Goal: Task Accomplishment & Management: Use online tool/utility

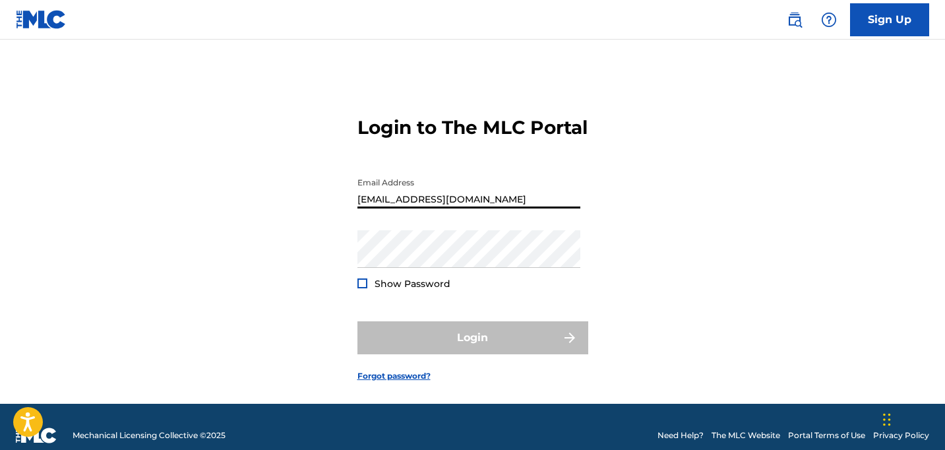
type input "[EMAIL_ADDRESS][DOMAIN_NAME]"
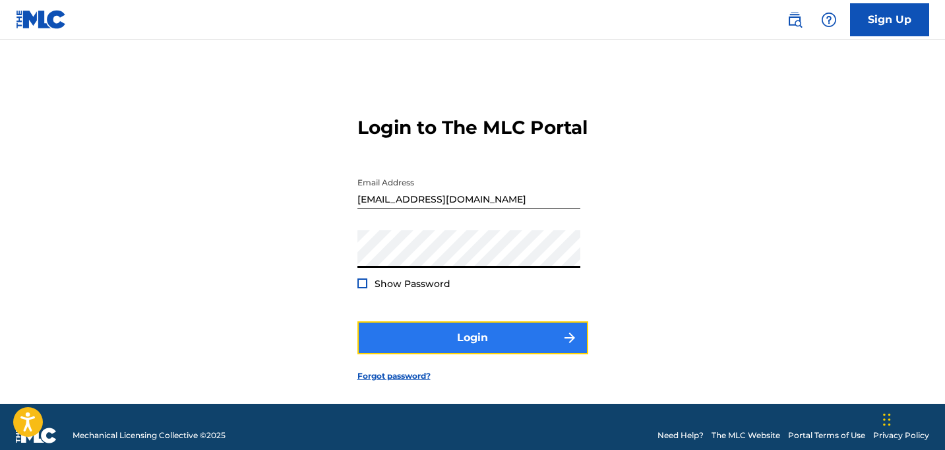
click at [477, 354] on button "Login" at bounding box center [472, 337] width 231 height 33
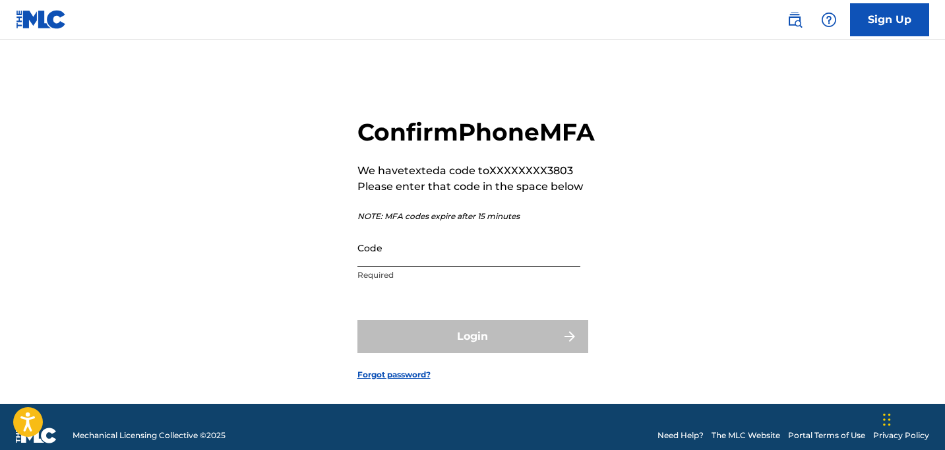
click at [422, 266] on input "Code" at bounding box center [468, 248] width 223 height 38
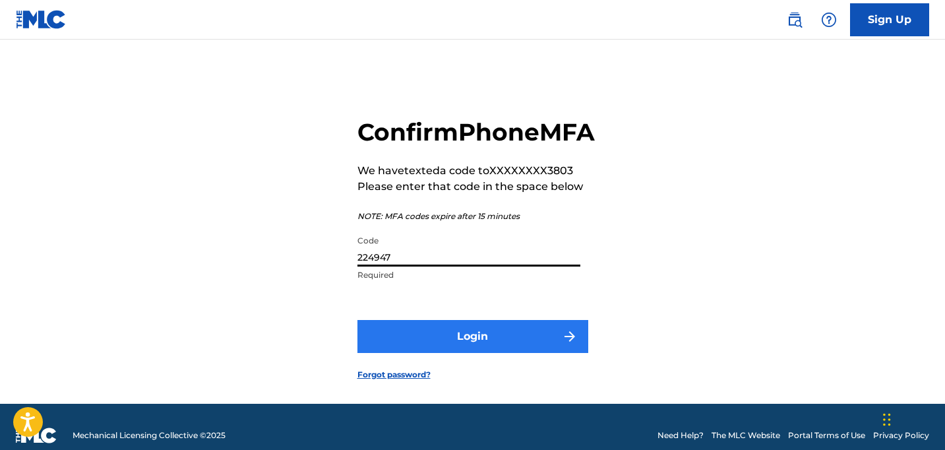
type input "224947"
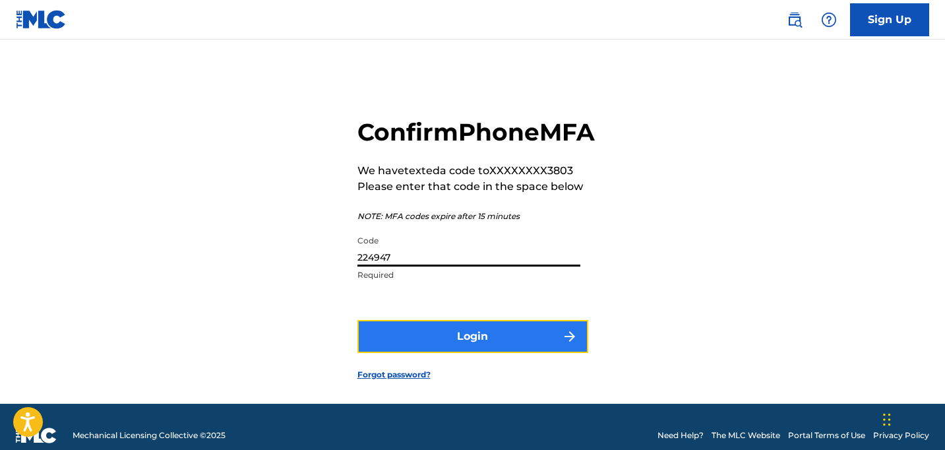
click at [459, 353] on button "Login" at bounding box center [472, 336] width 231 height 33
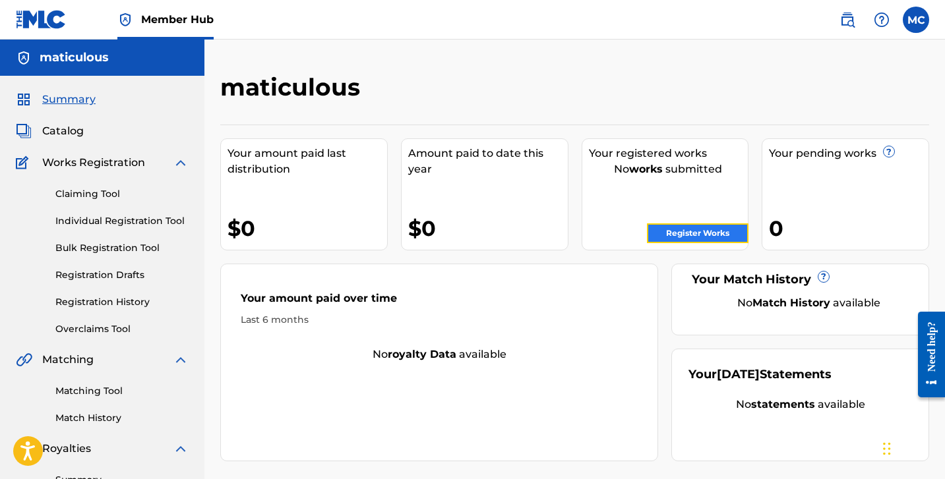
click at [686, 230] on link "Register Works" at bounding box center [698, 234] width 102 height 20
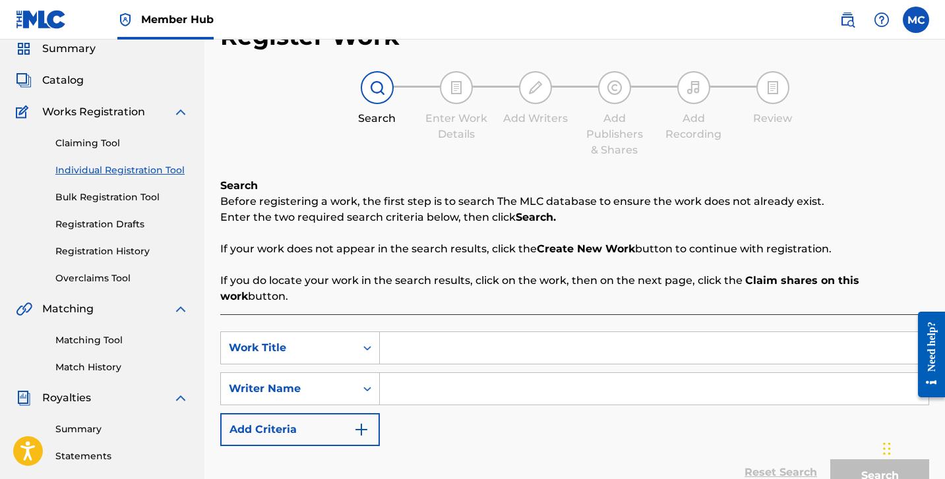
scroll to position [56, 0]
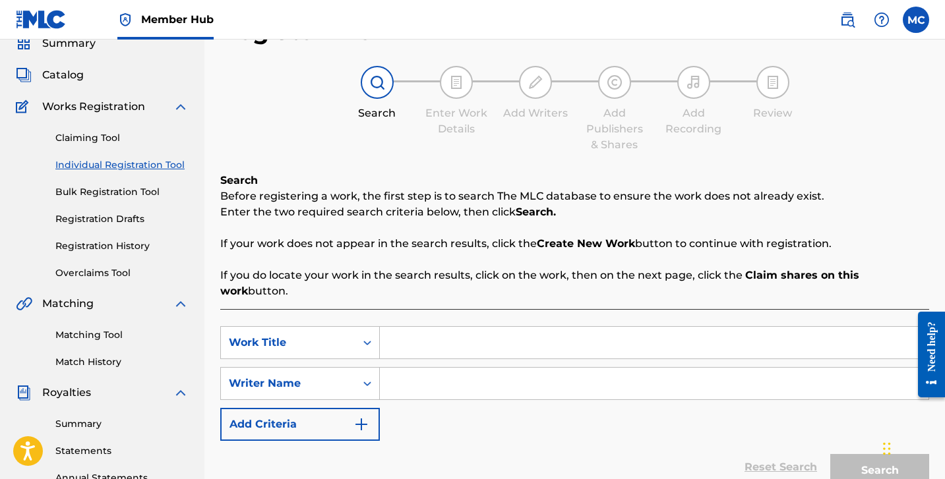
click at [417, 328] on input "Search Form" at bounding box center [654, 343] width 549 height 32
type input "J"
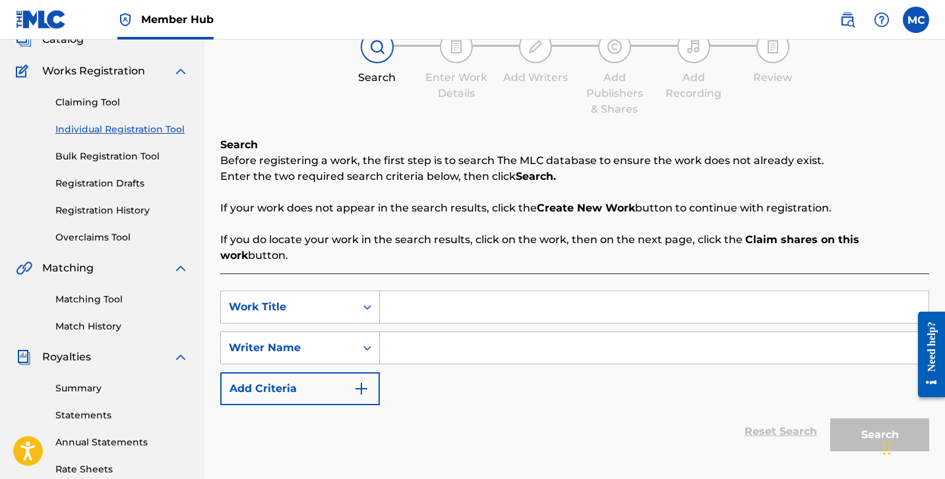
scroll to position [90, 0]
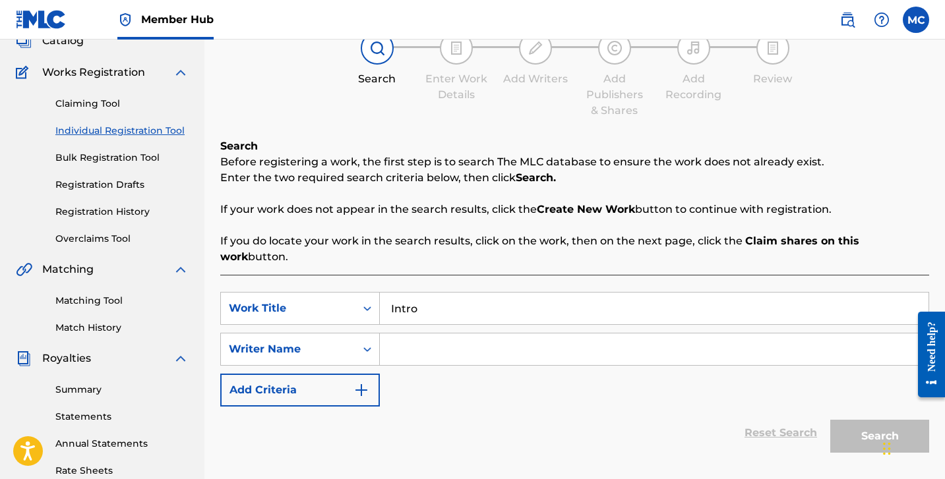
type input "Intro"
click at [443, 334] on input "Search Form" at bounding box center [654, 350] width 549 height 32
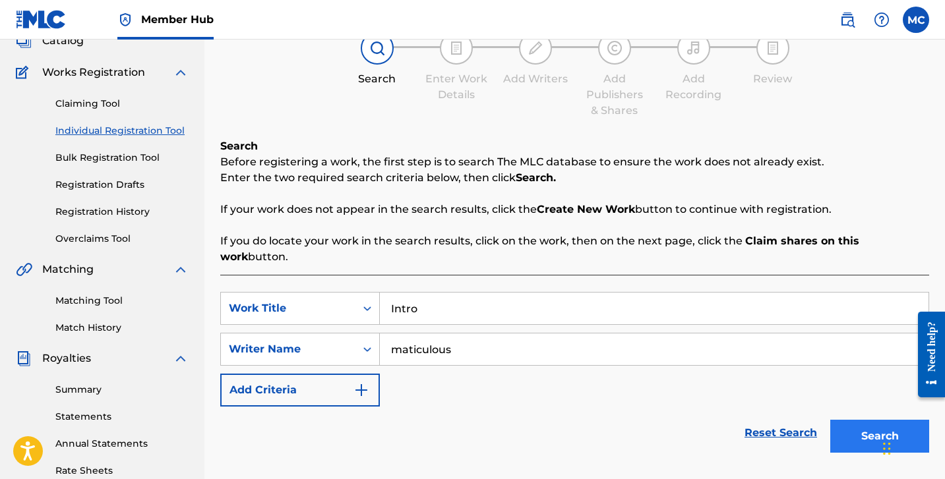
type input "maticulous"
click at [852, 423] on button "Search" at bounding box center [879, 436] width 99 height 33
click at [855, 423] on button "Search" at bounding box center [879, 436] width 99 height 33
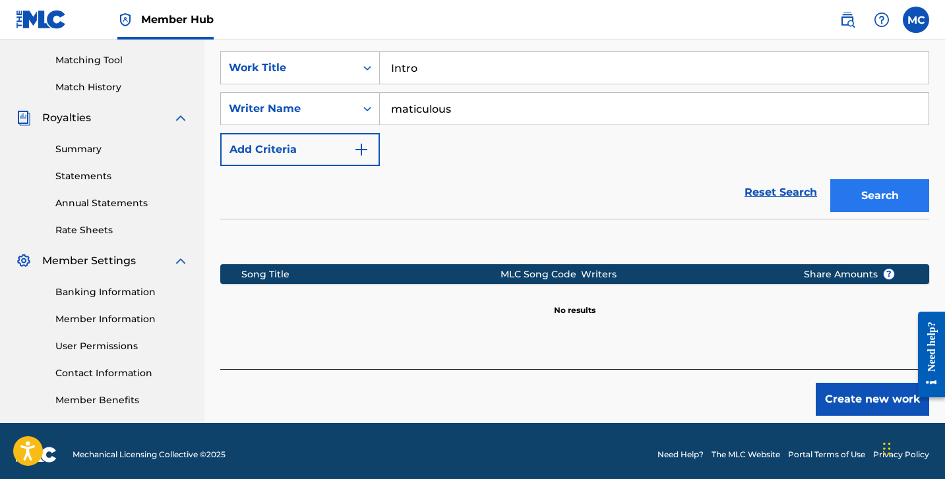
scroll to position [334, 0]
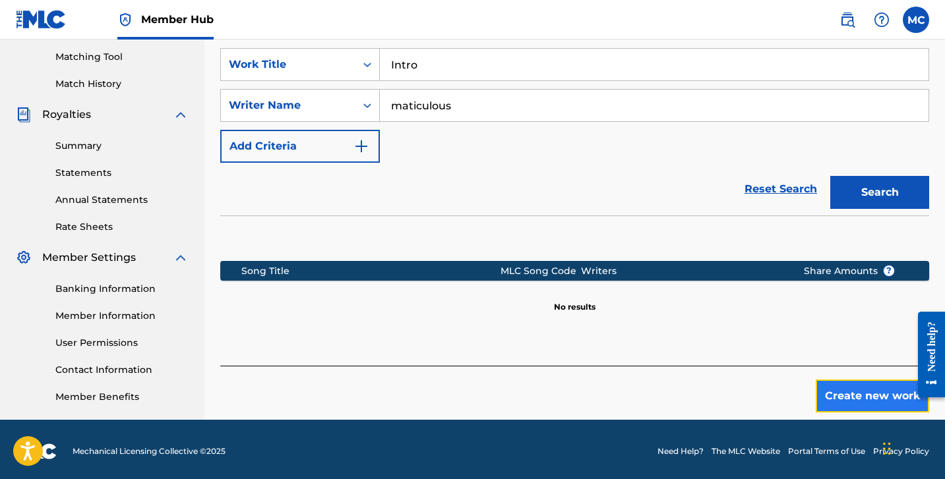
click at [869, 380] on button "Create new work" at bounding box center [872, 396] width 113 height 33
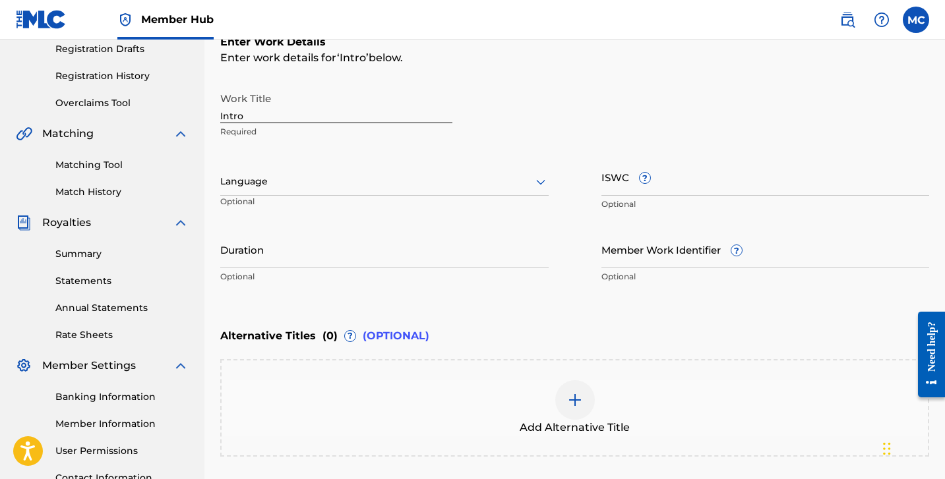
scroll to position [224, 0]
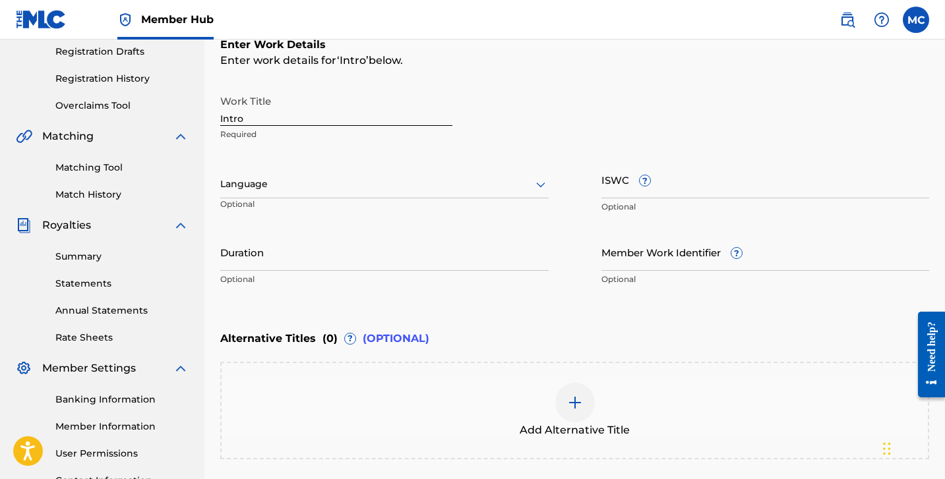
click at [535, 183] on icon at bounding box center [541, 185] width 16 height 16
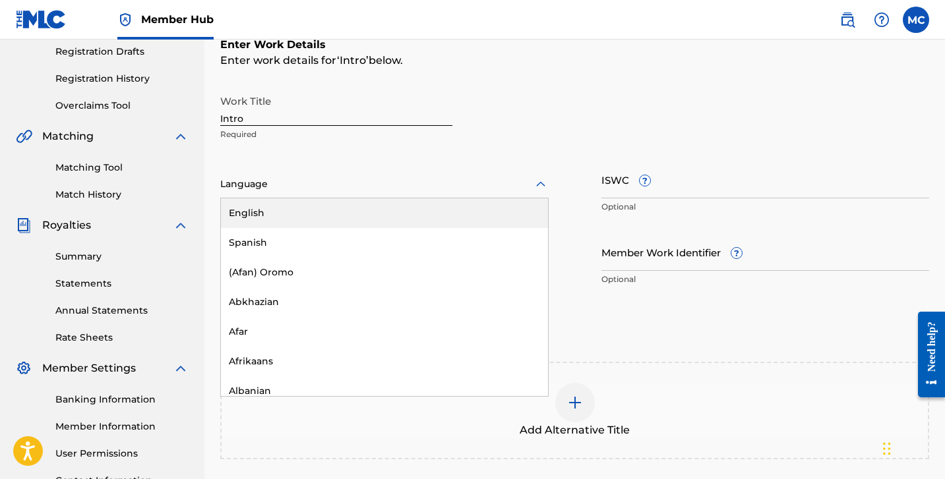
click at [518, 211] on div "English" at bounding box center [384, 213] width 327 height 30
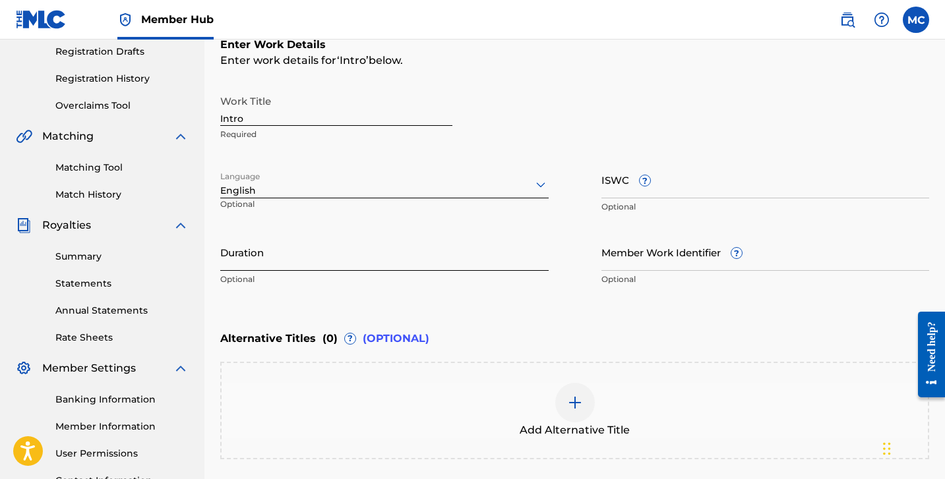
click at [431, 258] on input "Duration" at bounding box center [384, 252] width 328 height 38
type input "1"
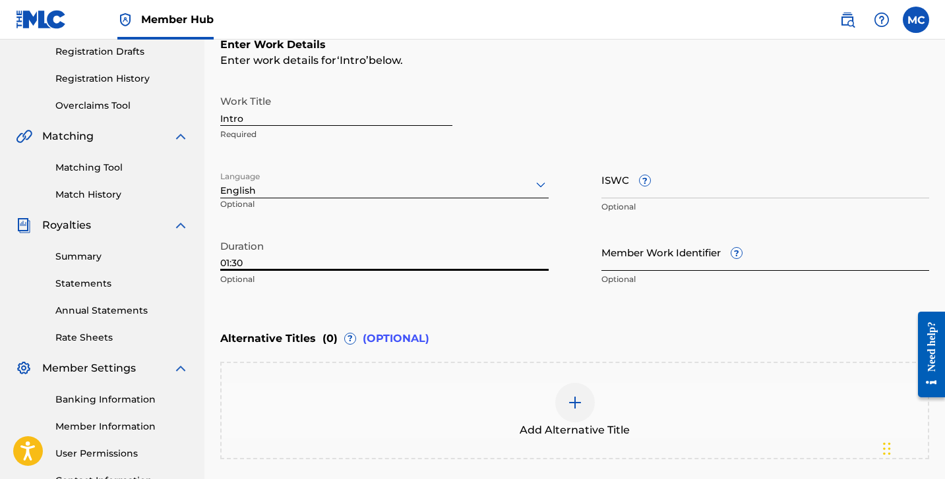
type input "01:30"
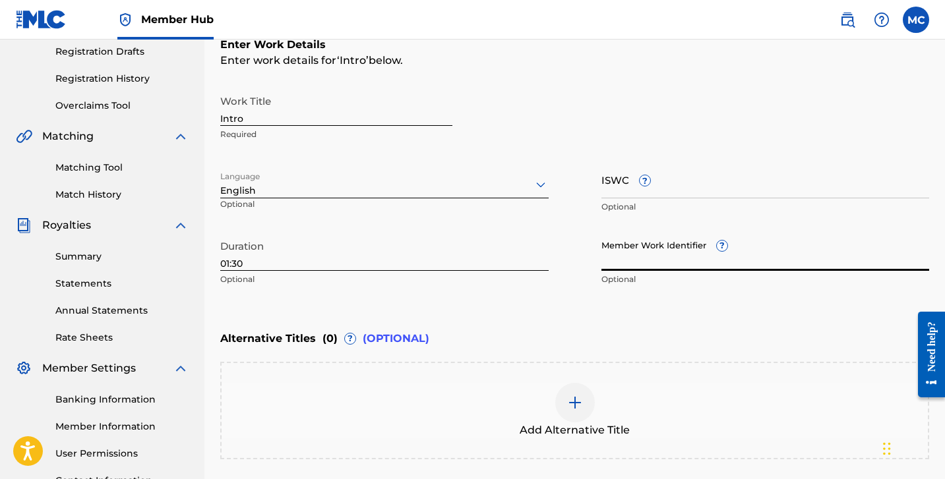
click at [655, 259] on input "Member Work Identifier ?" at bounding box center [765, 252] width 328 height 38
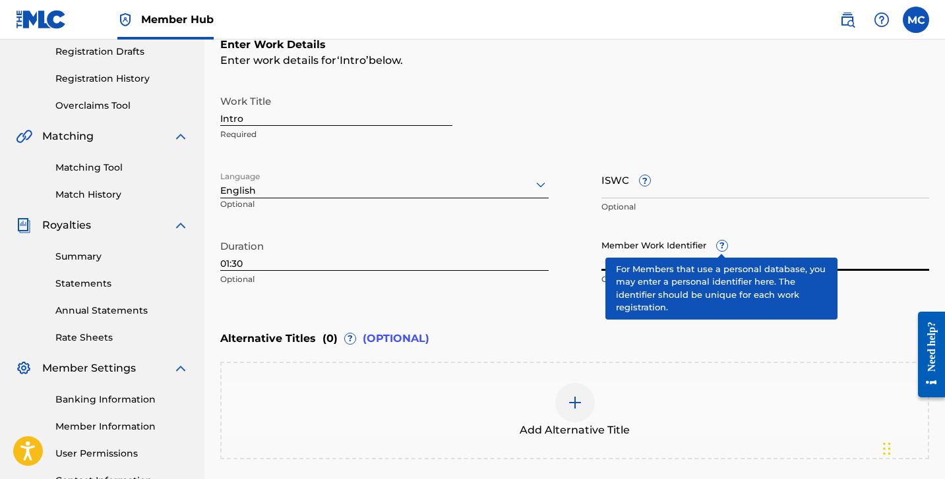
click at [719, 247] on span "?" at bounding box center [722, 246] width 11 height 11
click at [719, 247] on input "Member Work Identifier ?" at bounding box center [765, 252] width 328 height 38
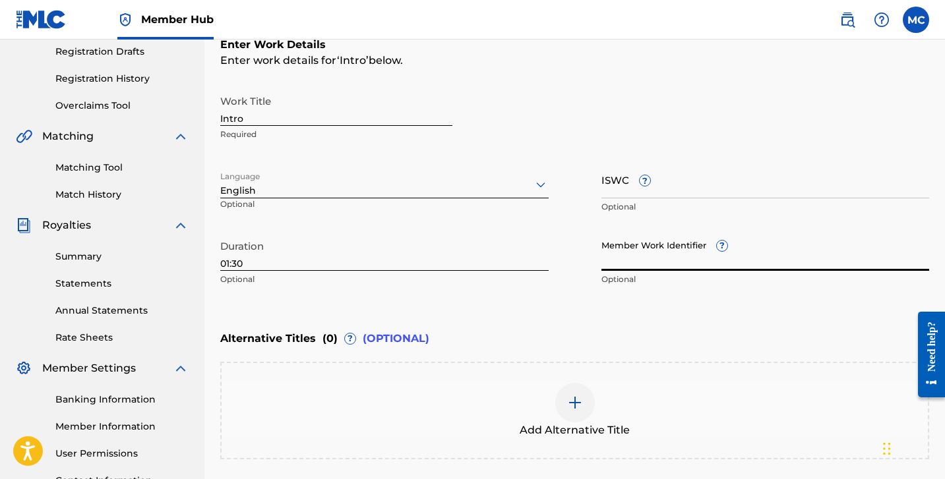
click at [315, 116] on input "Intro" at bounding box center [336, 107] width 232 height 38
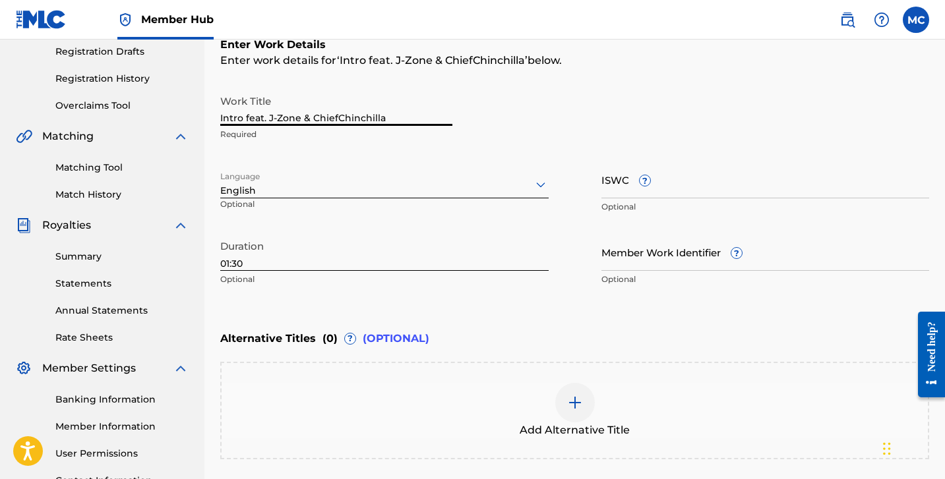
click at [337, 117] on input "Intro feat. J-Zone & ChiefChinchilla" at bounding box center [336, 107] width 232 height 38
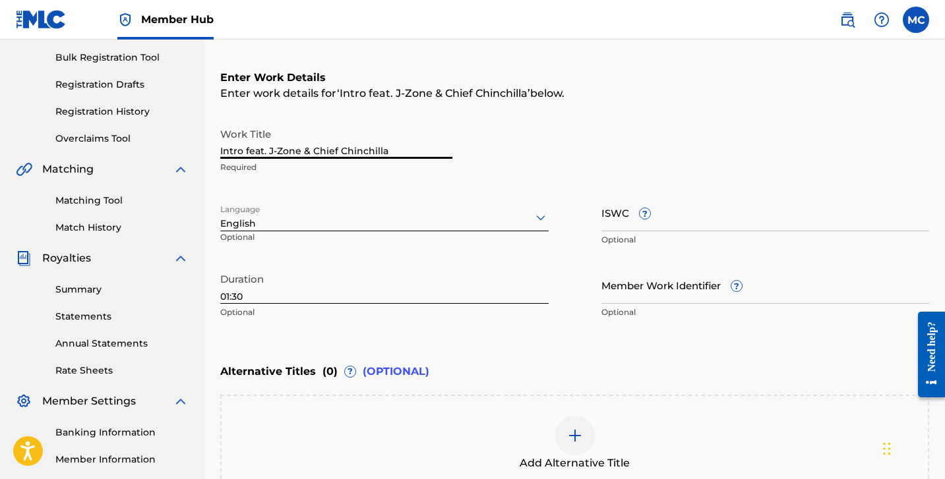
scroll to position [190, 0]
type input "Intro feat. J-Zone & Chief Chinchilla"
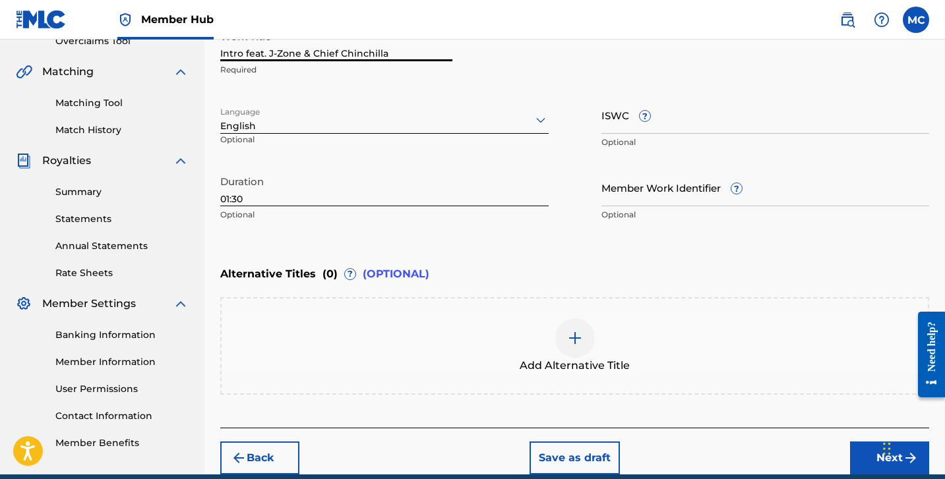
scroll to position [347, 0]
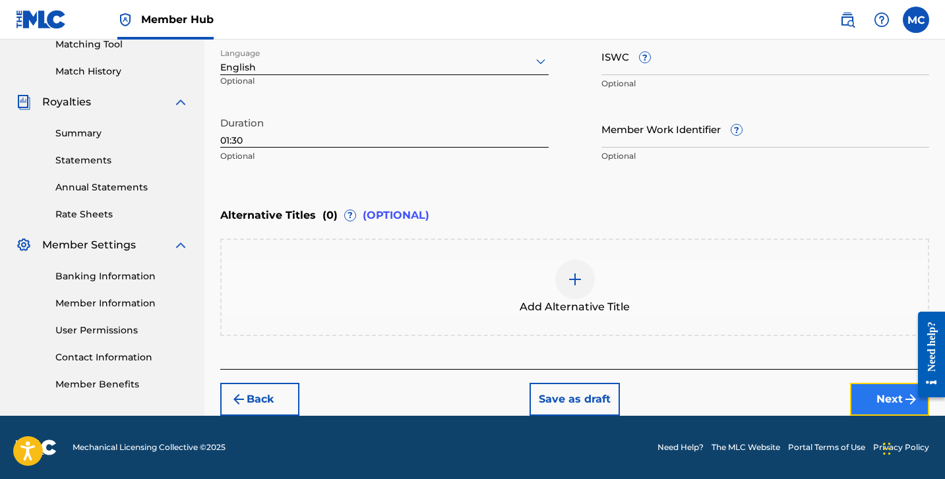
click at [874, 403] on button "Next" at bounding box center [889, 399] width 79 height 33
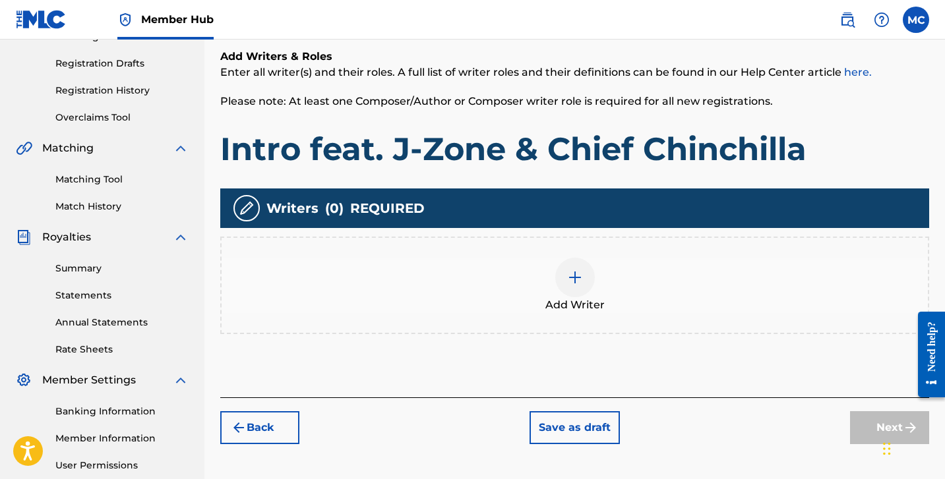
scroll to position [199, 0]
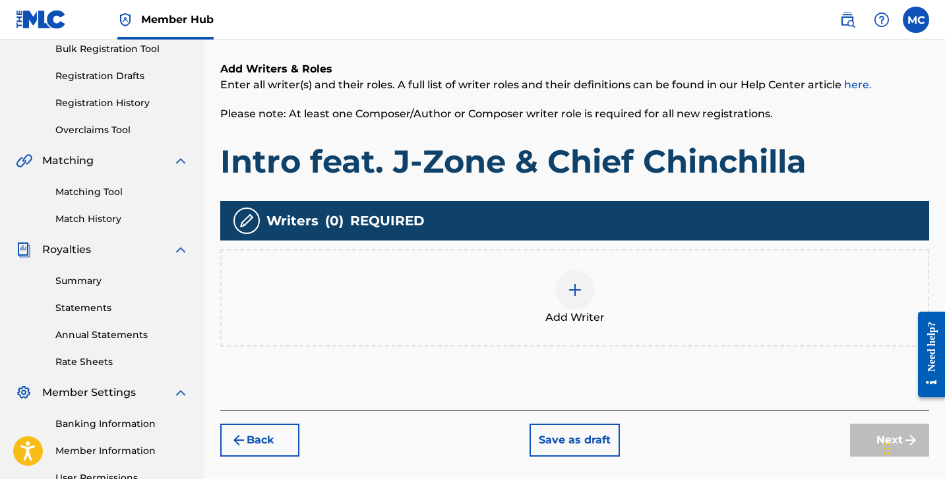
click at [578, 292] on img at bounding box center [575, 290] width 16 height 16
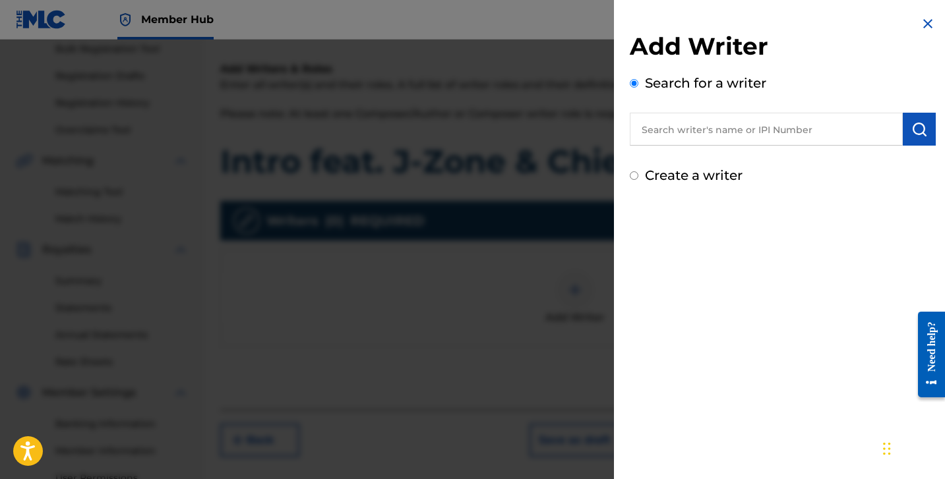
click at [685, 131] on input "text" at bounding box center [766, 129] width 273 height 33
type input "maticulous"
click at [911, 132] on img "submit" at bounding box center [919, 129] width 16 height 16
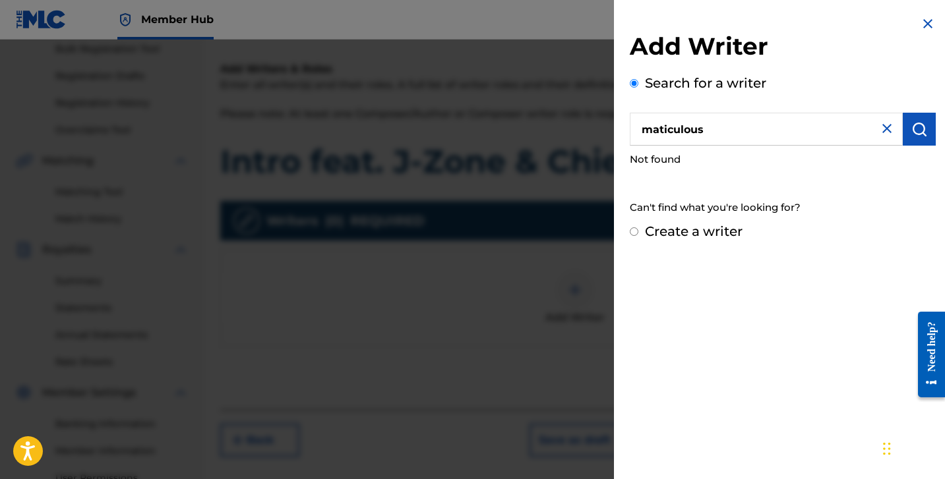
click at [635, 231] on input "Create a writer" at bounding box center [634, 232] width 9 height 9
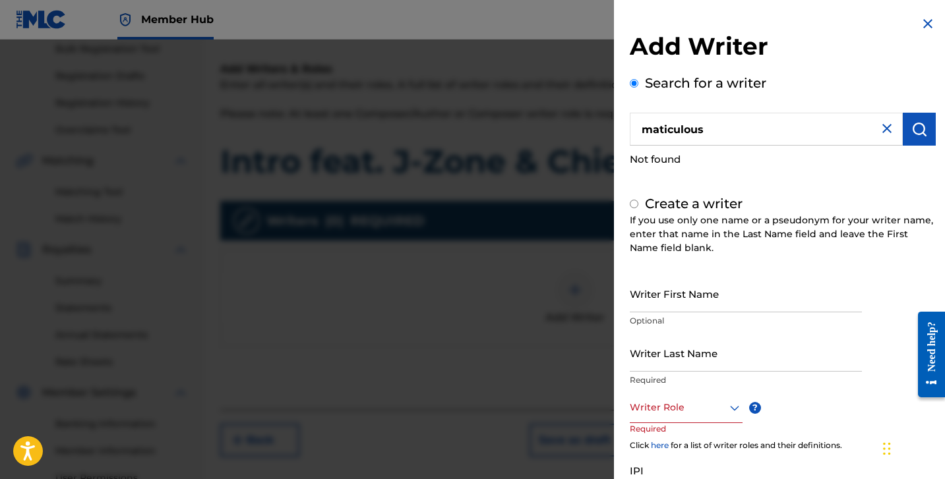
radio input "false"
radio input "true"
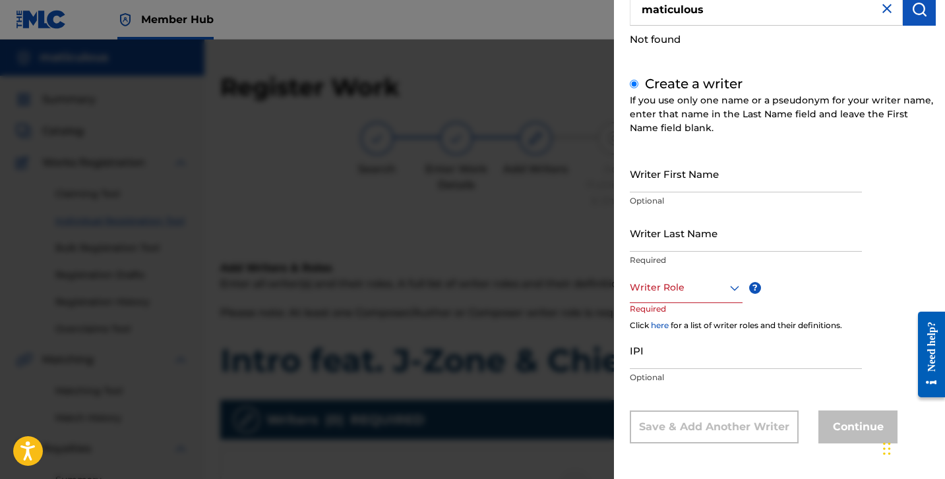
scroll to position [0, 0]
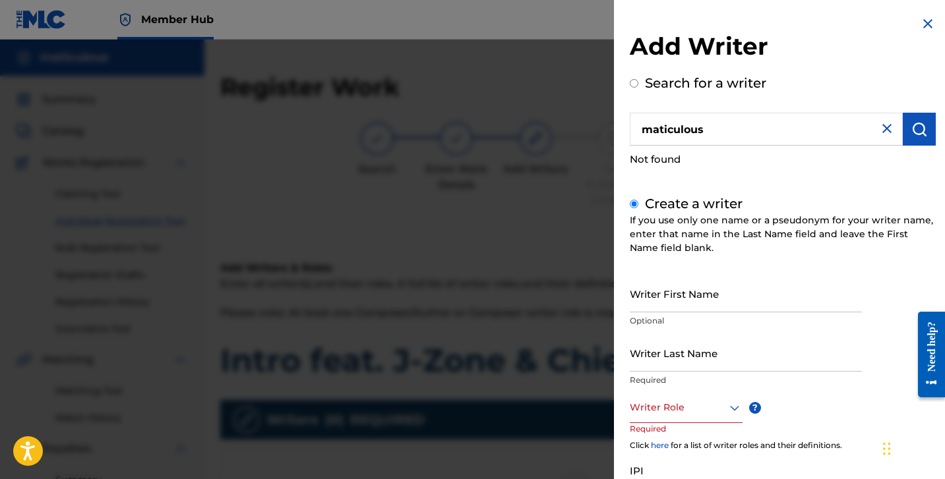
click at [925, 19] on img at bounding box center [928, 24] width 16 height 16
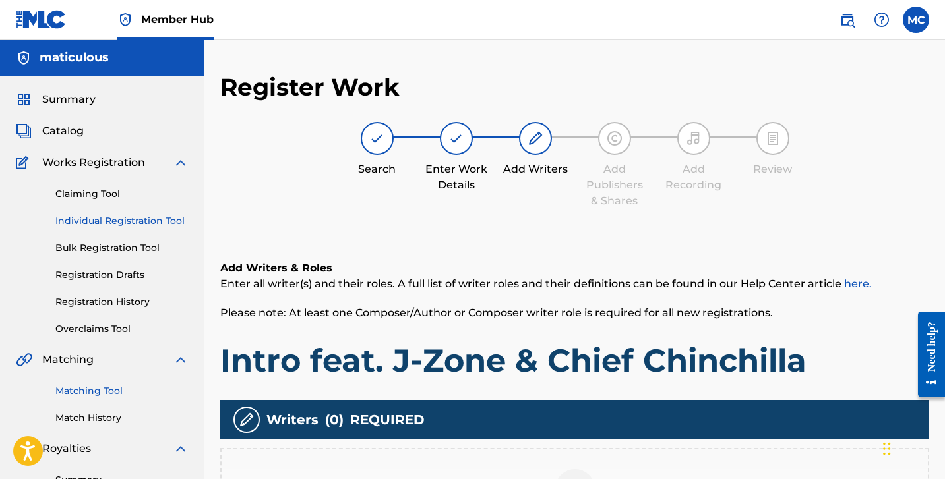
click at [106, 388] on link "Matching Tool" at bounding box center [121, 391] width 133 height 14
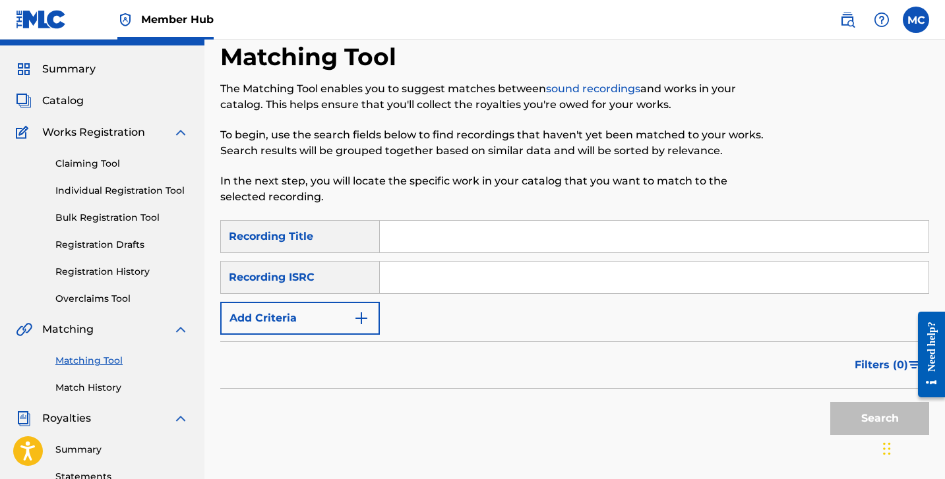
scroll to position [26, 0]
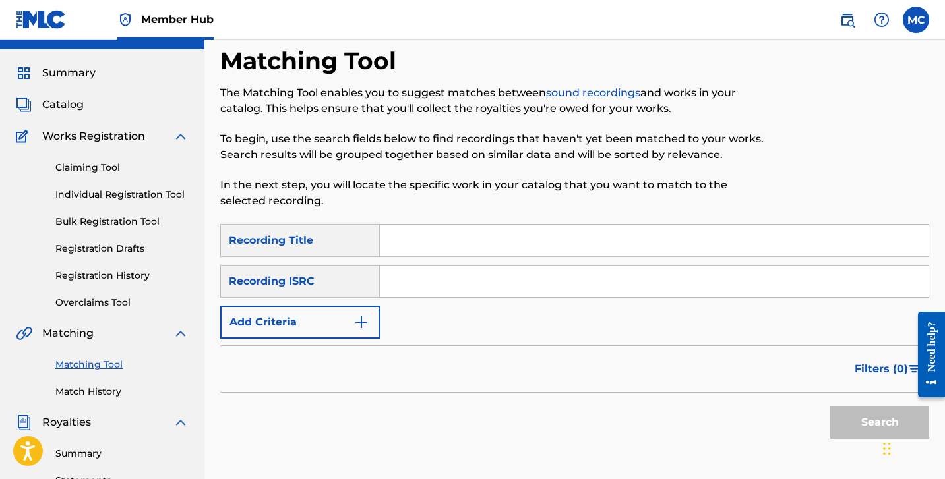
click at [456, 250] on input "Search Form" at bounding box center [654, 241] width 549 height 32
click at [400, 278] on input "Search Form" at bounding box center [654, 282] width 549 height 32
paste input "US92U1511301"
type input "US92U1511301"
click at [412, 239] on input "Search Form" at bounding box center [654, 241] width 549 height 32
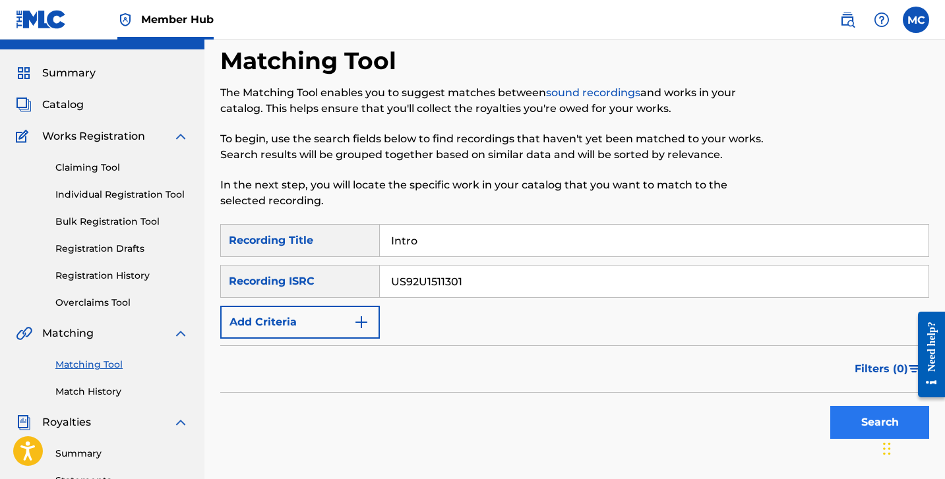
type input "Intro"
click at [869, 425] on button "Search" at bounding box center [879, 422] width 99 height 33
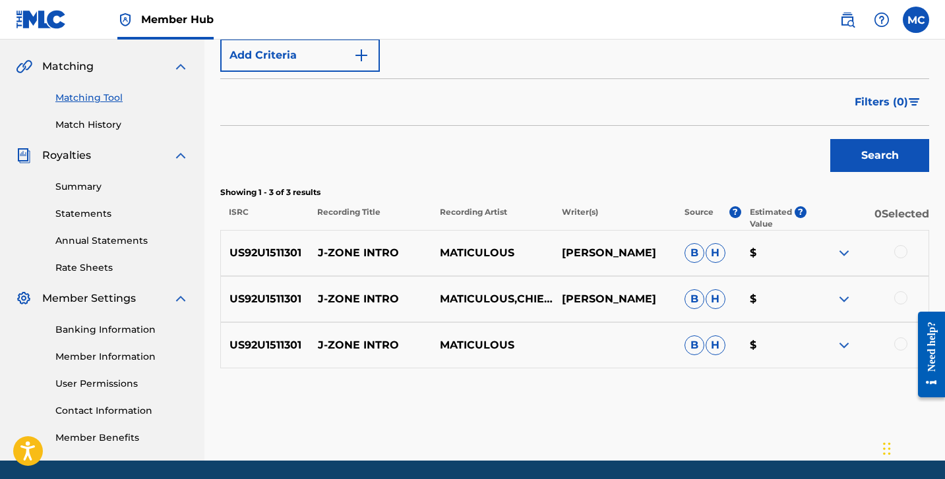
scroll to position [290, 0]
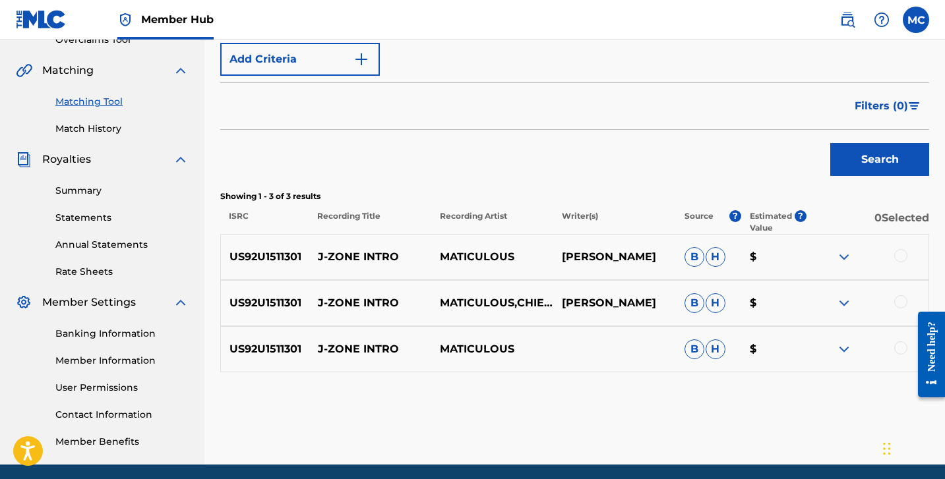
click at [901, 255] on div at bounding box center [900, 255] width 13 height 13
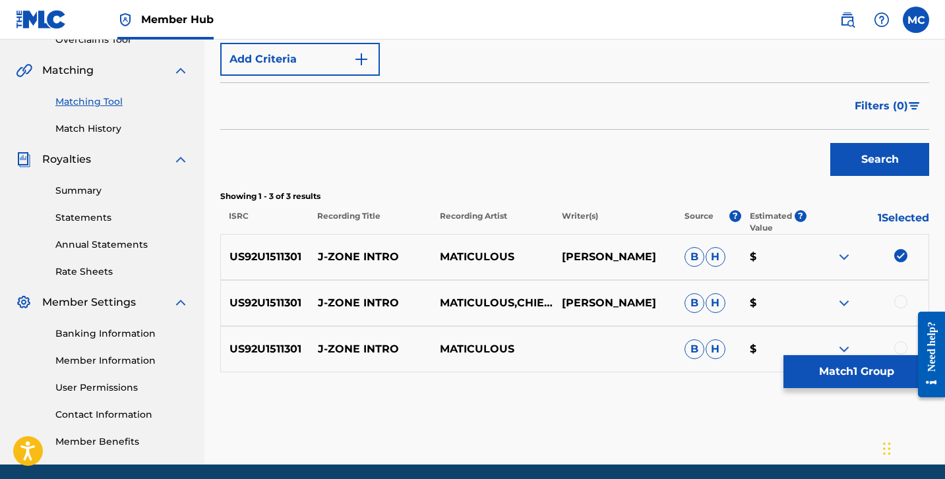
click at [900, 300] on div at bounding box center [900, 301] width 13 height 13
click at [900, 348] on div at bounding box center [900, 348] width 13 height 13
click at [886, 369] on button "Match 3 Groups" at bounding box center [856, 371] width 146 height 33
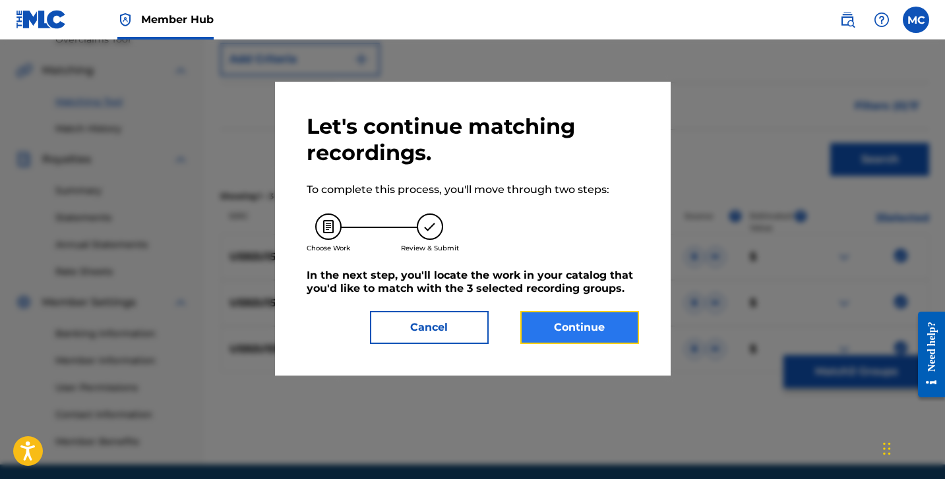
click at [603, 331] on button "Continue" at bounding box center [579, 327] width 119 height 33
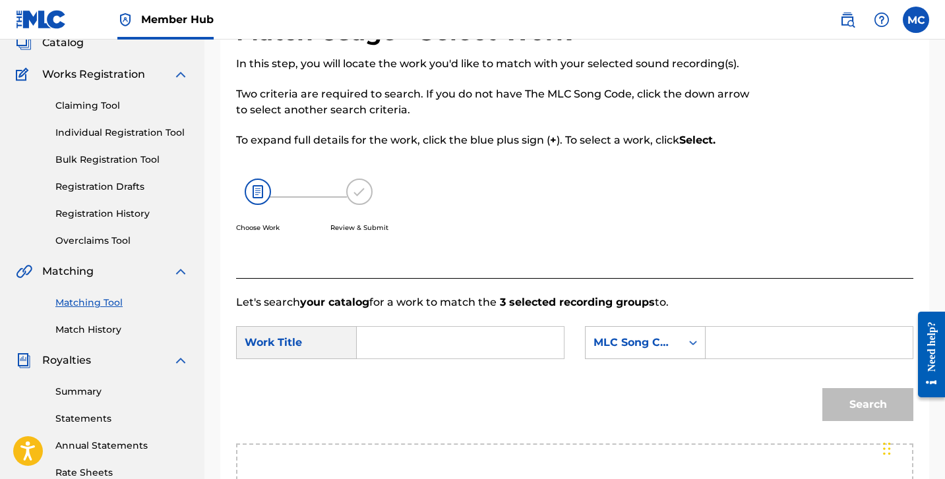
scroll to position [90, 0]
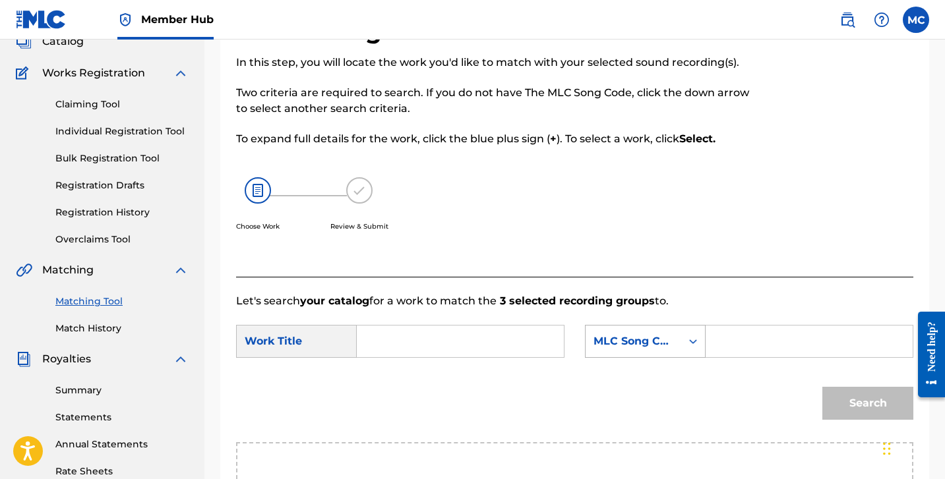
click at [628, 337] on div "MLC Song Code" at bounding box center [634, 342] width 80 height 16
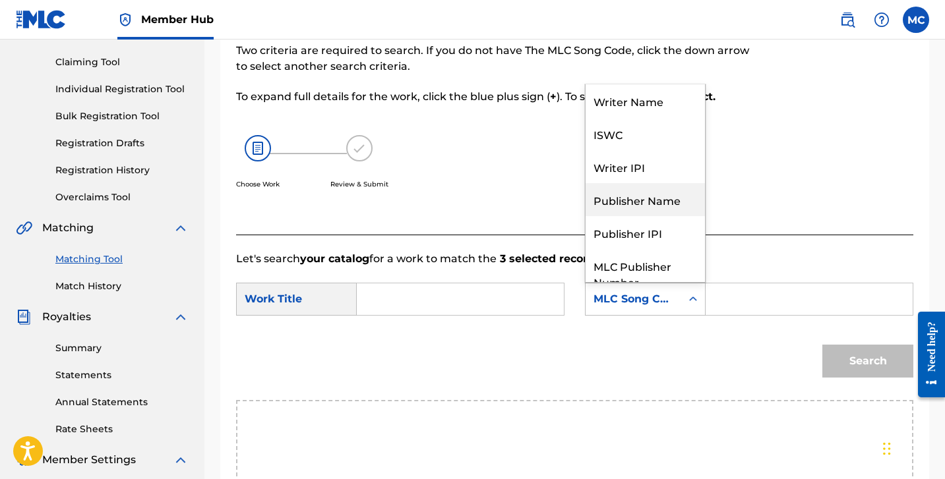
scroll to position [131, 0]
click at [431, 297] on input "Search Form" at bounding box center [460, 300] width 185 height 32
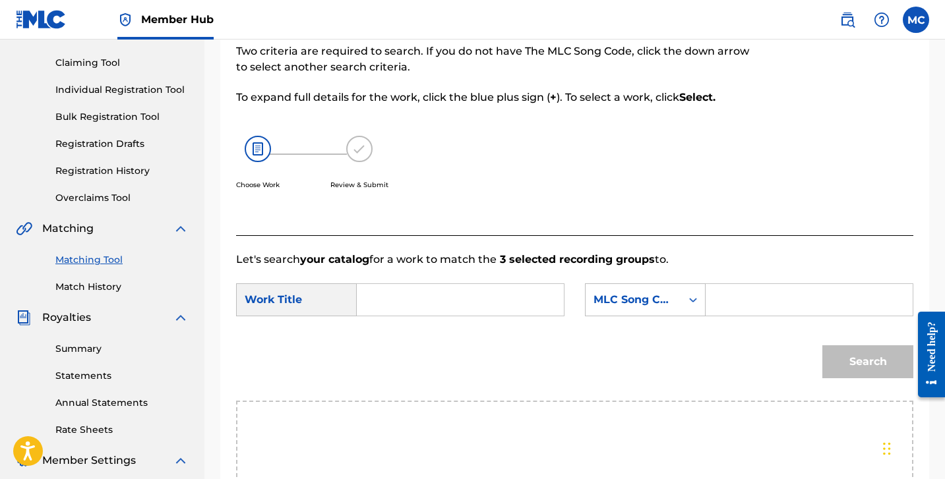
click at [313, 298] on div "Work Title" at bounding box center [296, 300] width 121 height 33
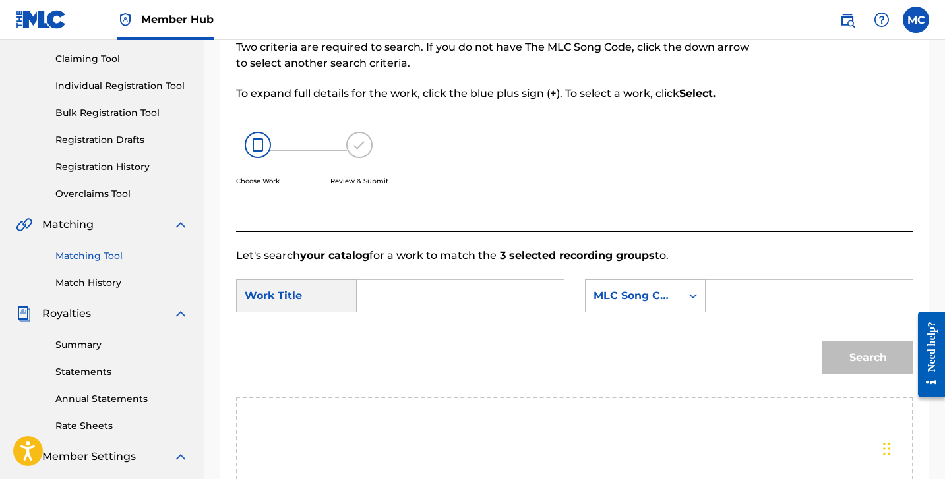
scroll to position [127, 0]
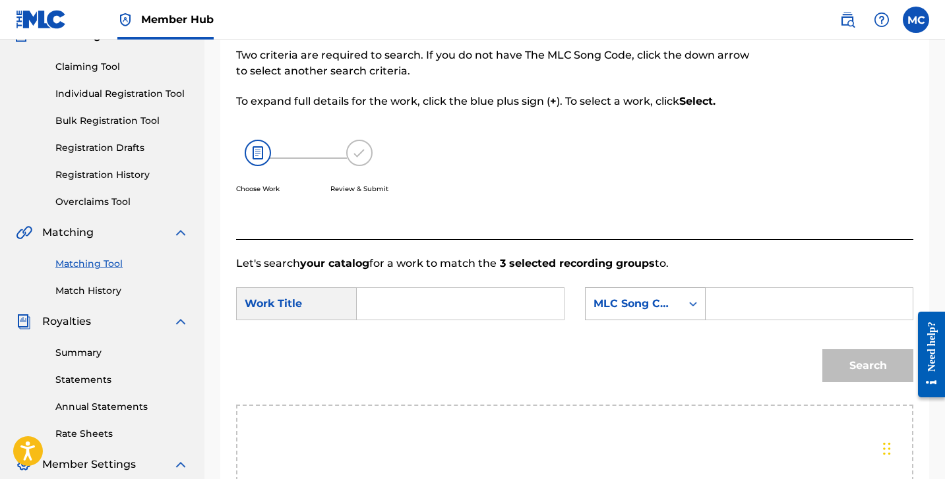
click at [622, 316] on div "MLC Song Code" at bounding box center [634, 303] width 96 height 25
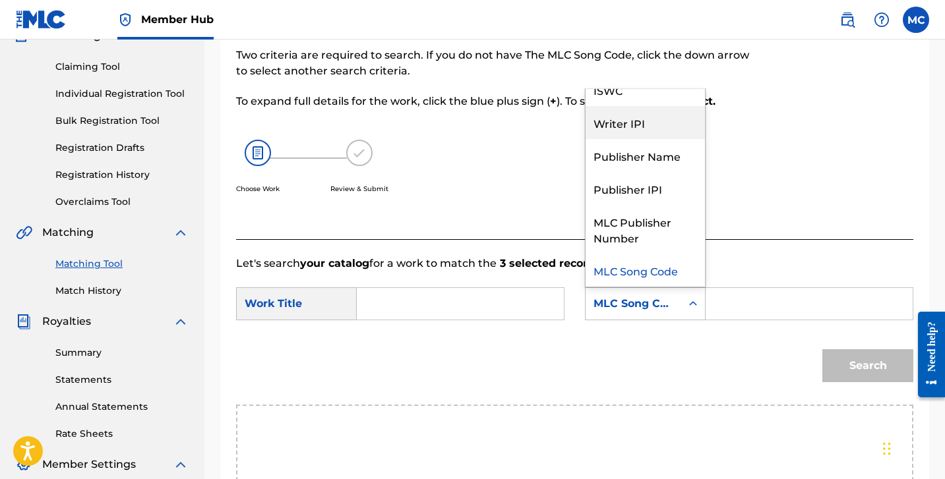
scroll to position [0, 0]
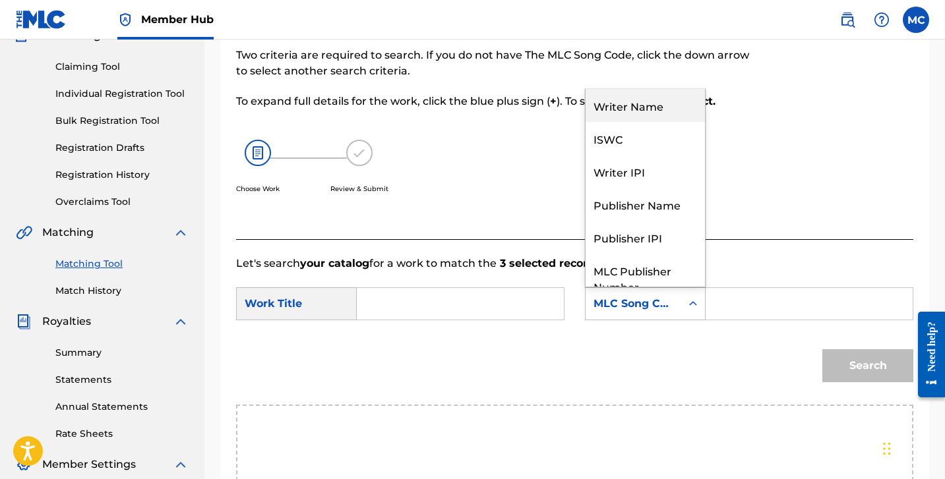
click at [649, 111] on div "Writer Name" at bounding box center [645, 105] width 119 height 33
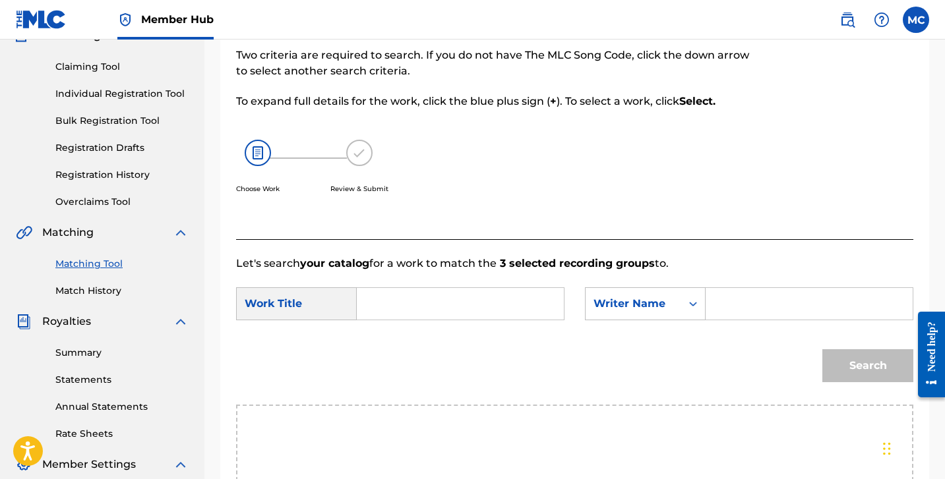
click at [385, 304] on input "Search Form" at bounding box center [460, 304] width 185 height 32
type input "Intro"
click at [727, 299] on input "Search Form" at bounding box center [809, 304] width 185 height 32
click at [842, 363] on button "Search" at bounding box center [867, 366] width 91 height 33
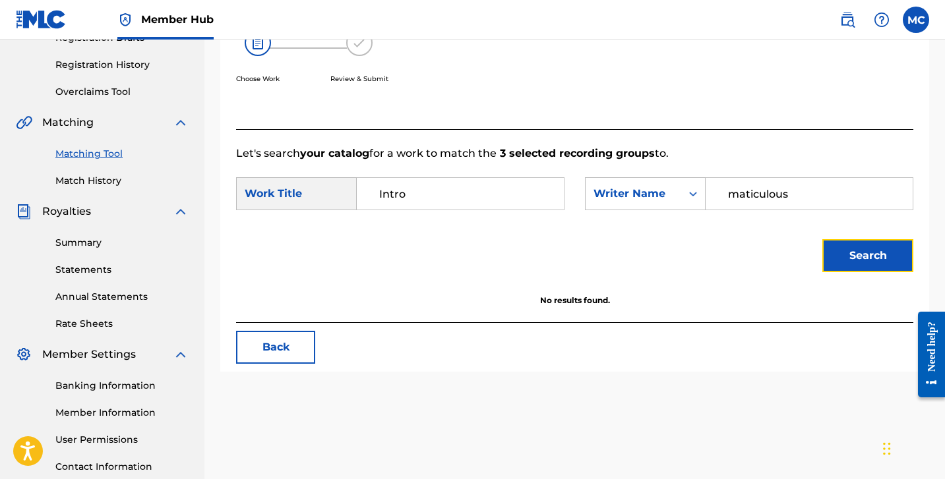
scroll to position [201, 0]
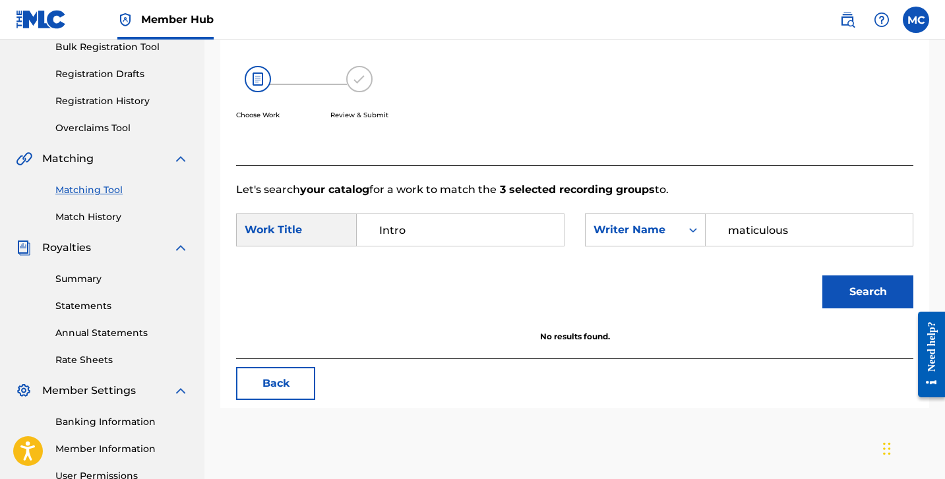
click at [784, 235] on input "maticulous" at bounding box center [809, 230] width 185 height 32
type input "Matthew Connell"
click at [843, 287] on button "Search" at bounding box center [867, 292] width 91 height 33
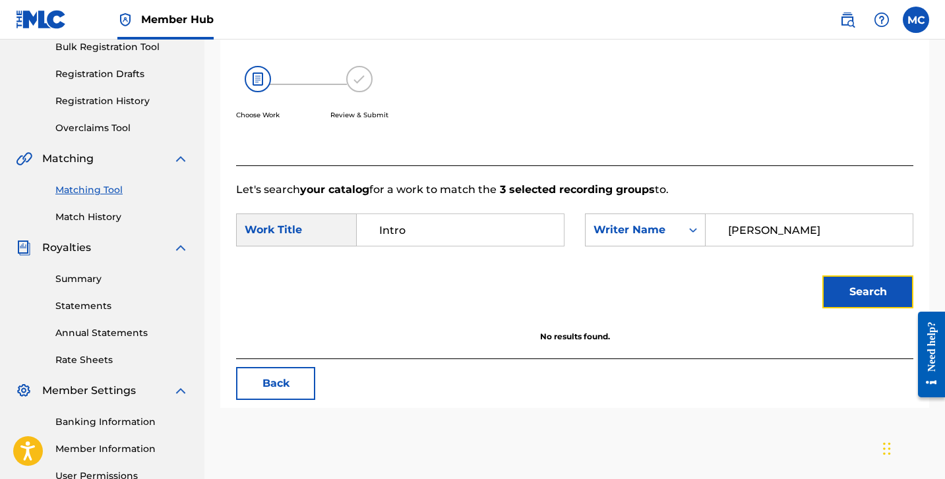
scroll to position [0, 0]
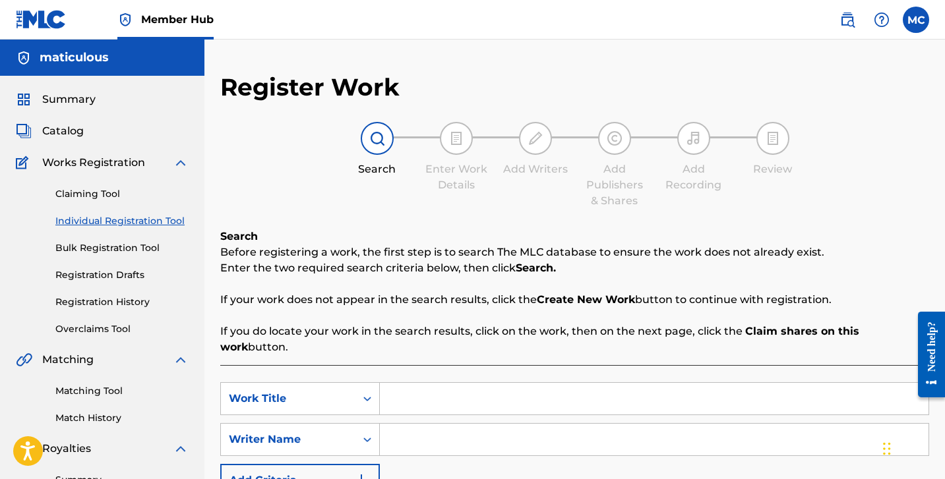
scroll to position [24, 0]
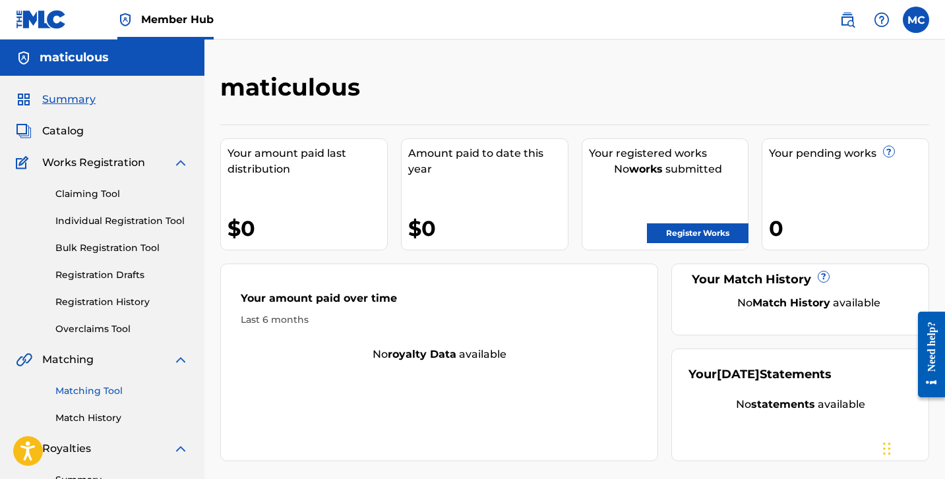
click at [119, 390] on link "Matching Tool" at bounding box center [121, 391] width 133 height 14
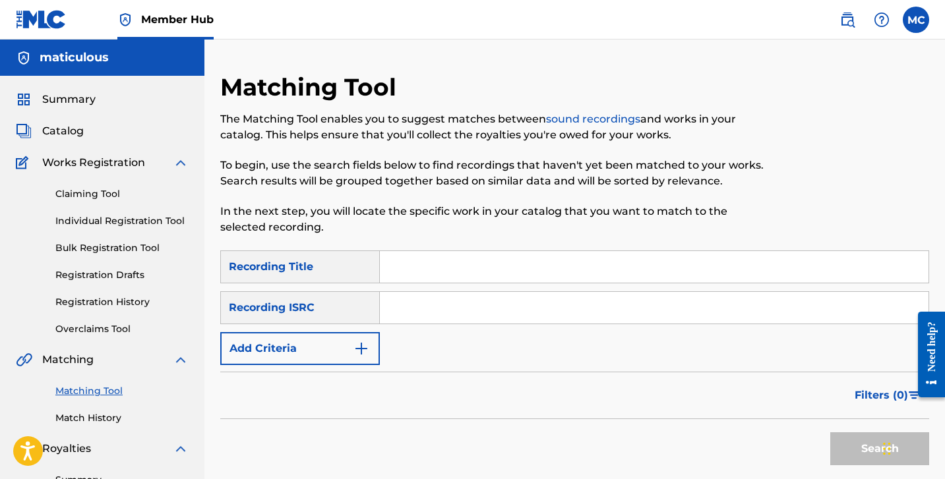
click at [427, 309] on input "Search Form" at bounding box center [654, 308] width 549 height 32
paste input "US92U1511301"
type input "US92U1511301"
click at [863, 437] on button "Search" at bounding box center [879, 449] width 99 height 33
click at [502, 270] on input "Search Form" at bounding box center [654, 267] width 549 height 32
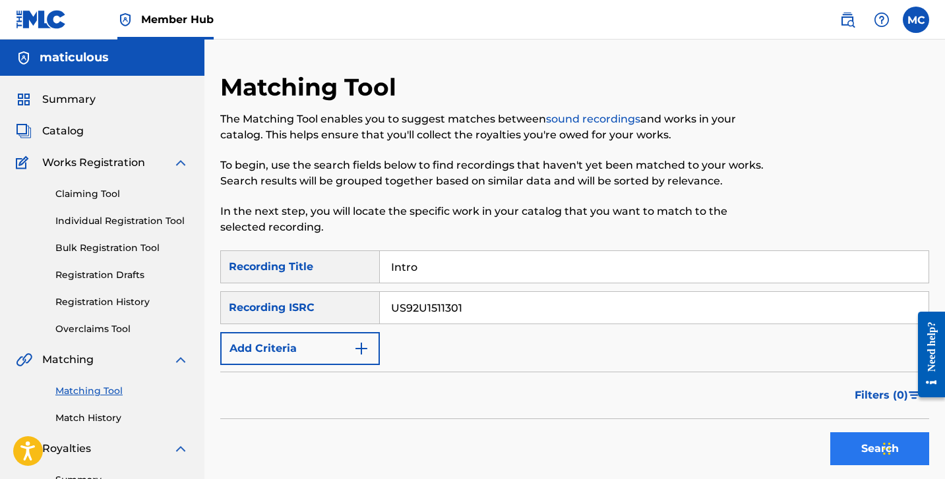
type input "Intro"
click at [855, 449] on button "Search" at bounding box center [879, 449] width 99 height 33
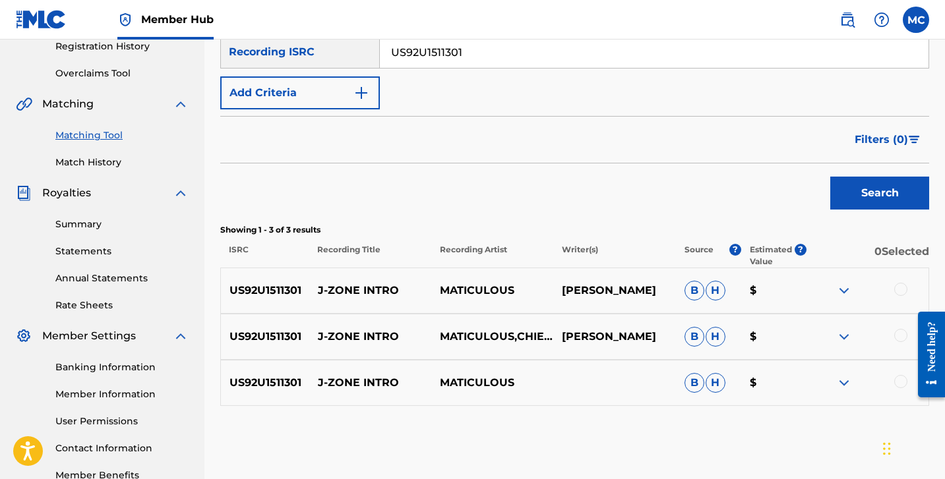
scroll to position [288, 0]
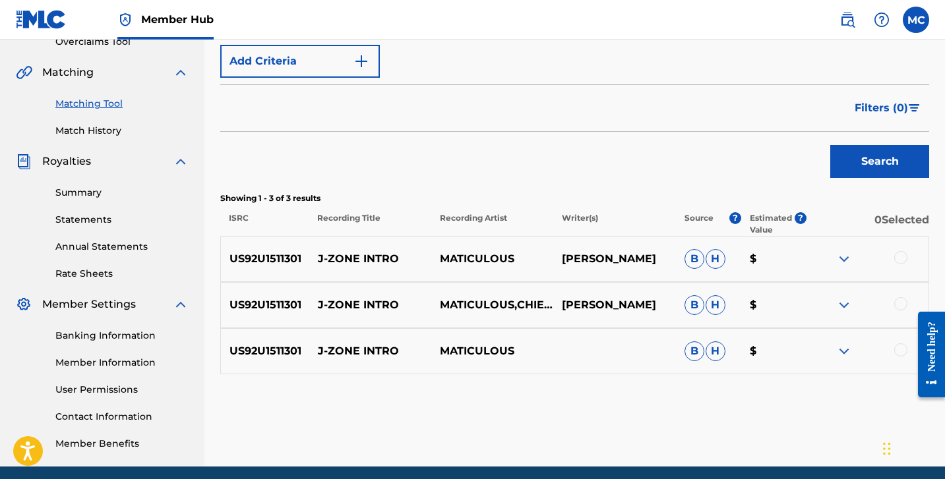
click at [719, 258] on span "H" at bounding box center [716, 259] width 20 height 20
click at [698, 257] on span "B" at bounding box center [695, 259] width 20 height 20
click at [710, 260] on span "H" at bounding box center [716, 259] width 20 height 20
click at [902, 261] on div at bounding box center [900, 257] width 13 height 13
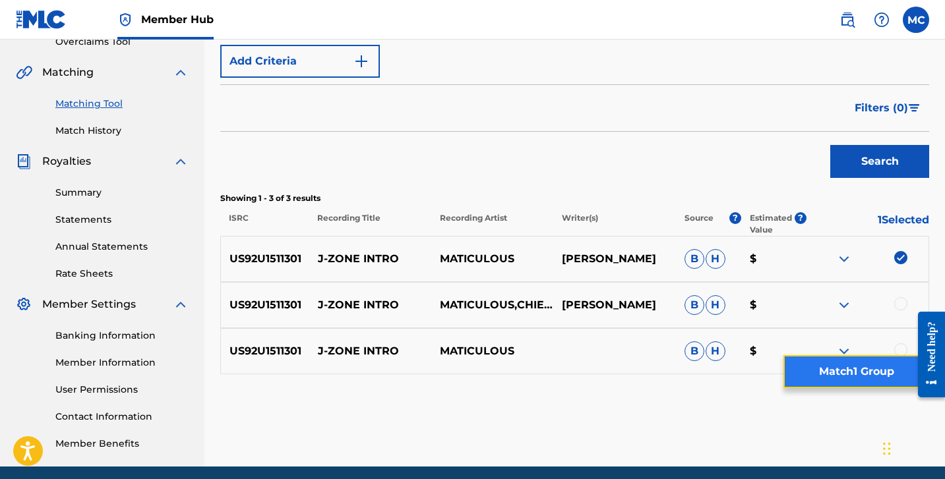
click at [861, 369] on button "Match 1 Group" at bounding box center [856, 371] width 146 height 33
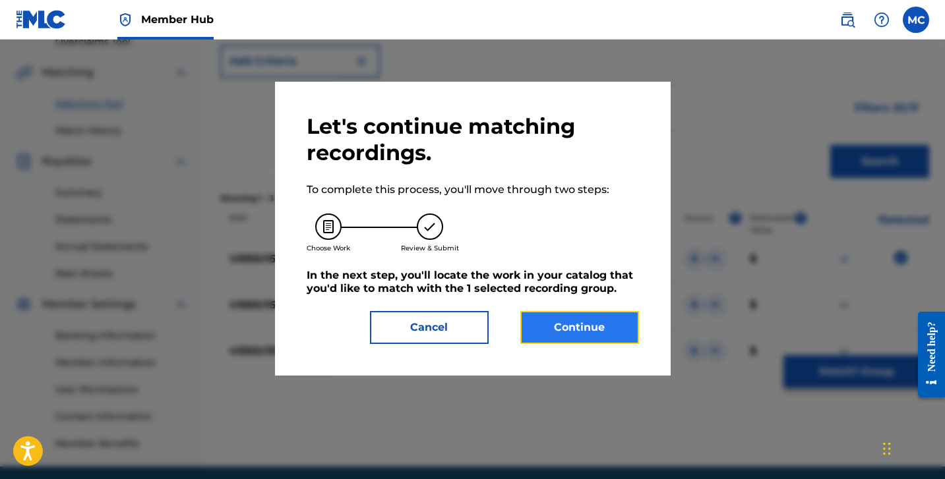
click at [604, 330] on button "Continue" at bounding box center [579, 327] width 119 height 33
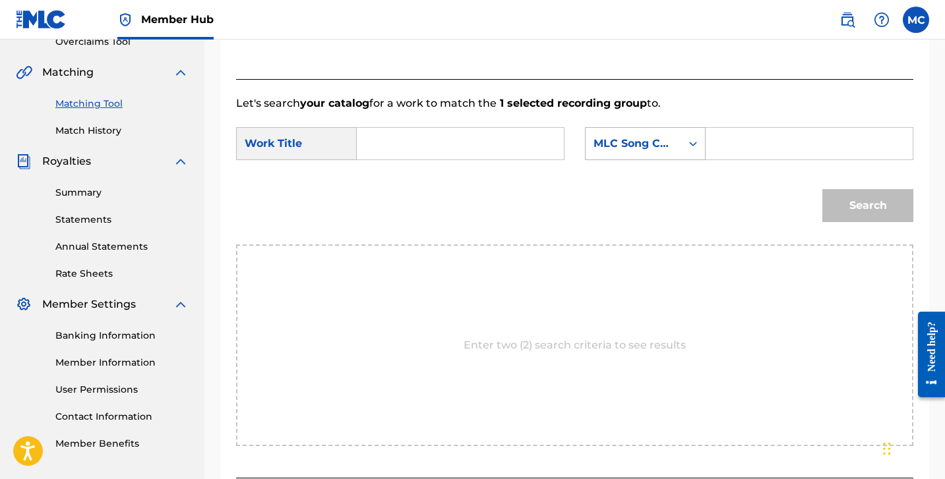
click at [621, 148] on div "MLC Song Code" at bounding box center [634, 144] width 80 height 16
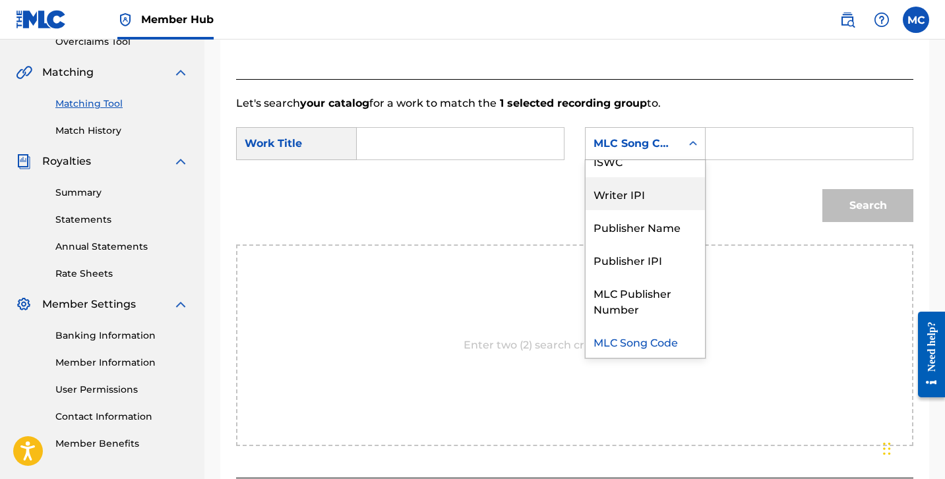
scroll to position [0, 0]
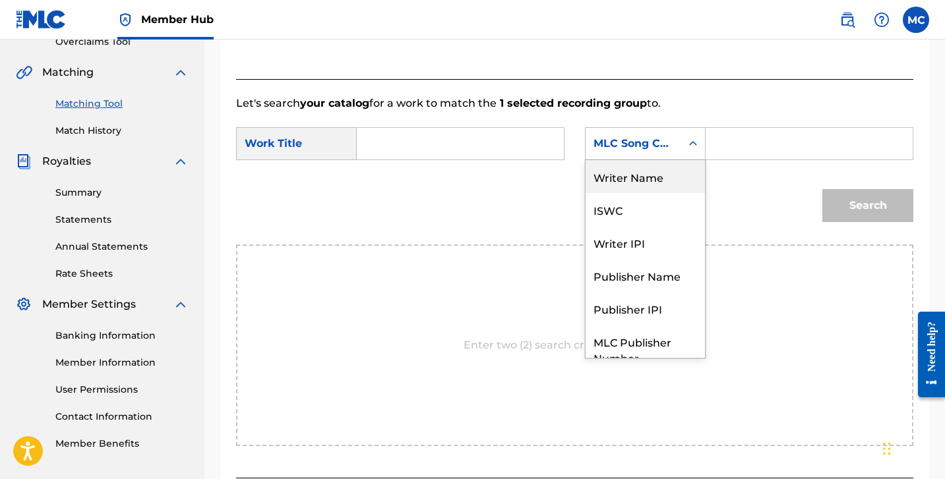
click at [639, 184] on div "Writer Name" at bounding box center [645, 176] width 119 height 33
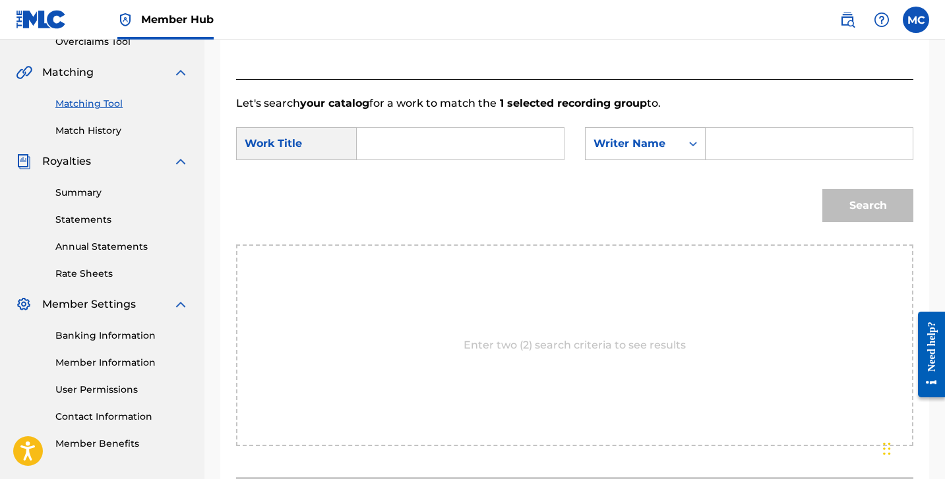
click at [731, 146] on input "Search Form" at bounding box center [809, 144] width 185 height 32
type input "Matthew Connell"
click at [469, 143] on input "Search Form" at bounding box center [460, 144] width 185 height 32
type input "Intro"
click at [871, 212] on button "Search" at bounding box center [867, 205] width 91 height 33
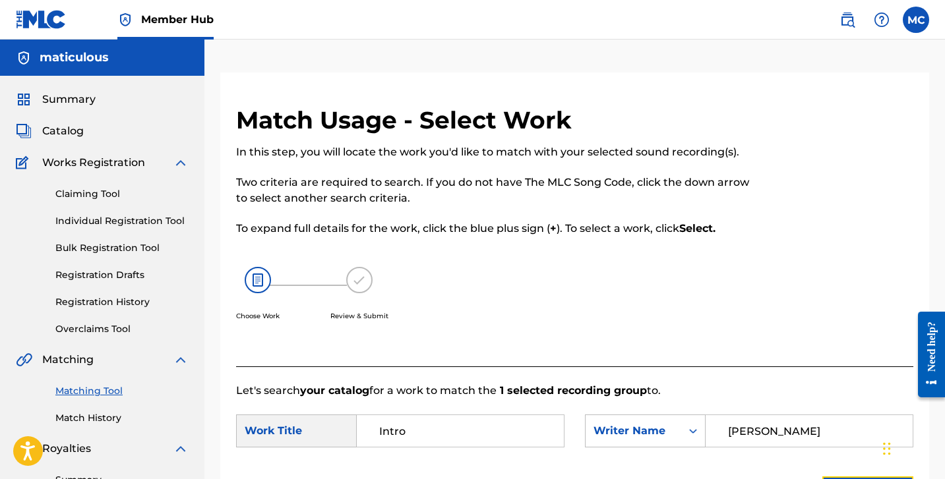
scroll to position [338, 0]
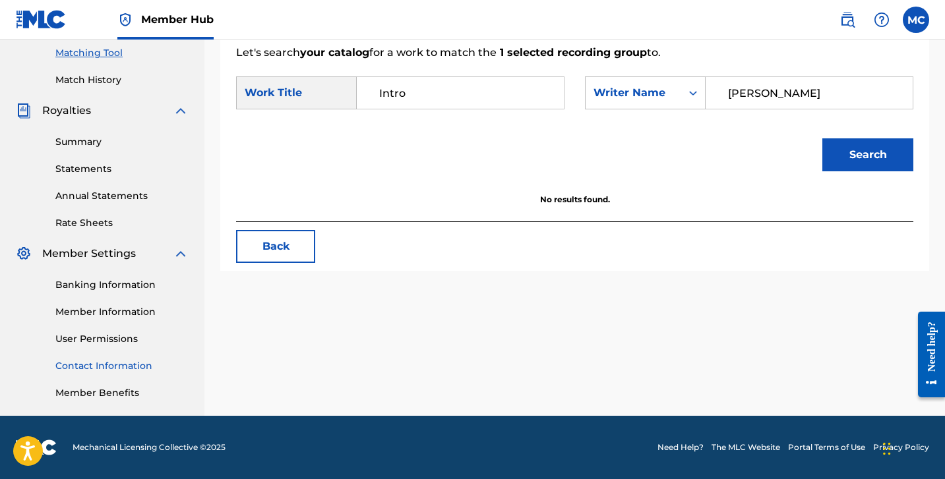
click at [148, 365] on link "Contact Information" at bounding box center [121, 366] width 133 height 14
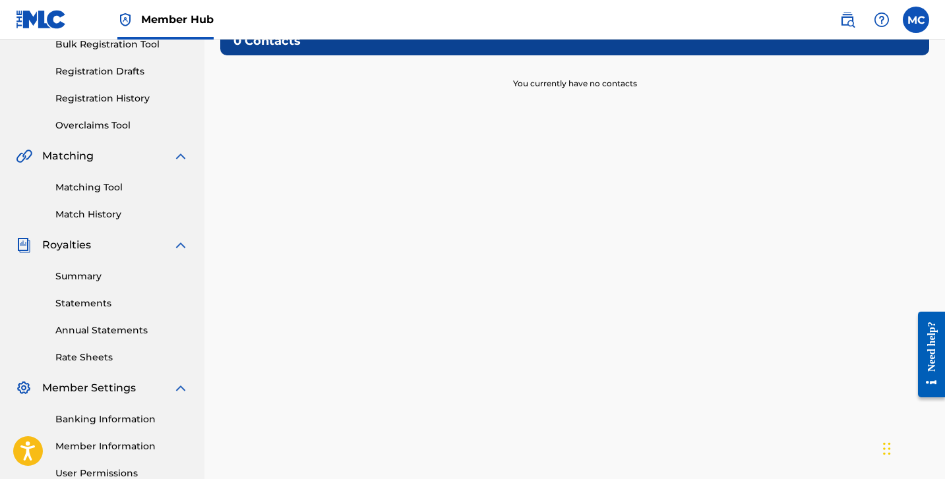
scroll to position [338, 0]
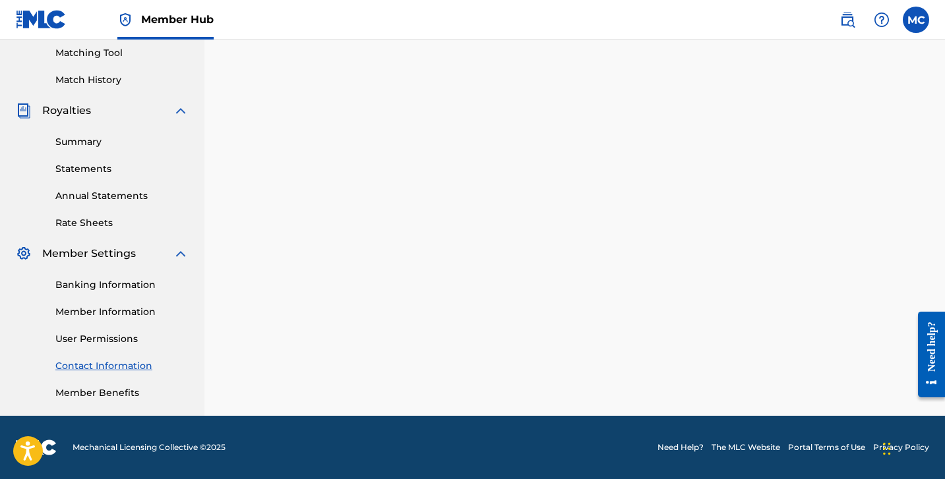
click at [696, 449] on link "Need Help?" at bounding box center [680, 448] width 46 height 12
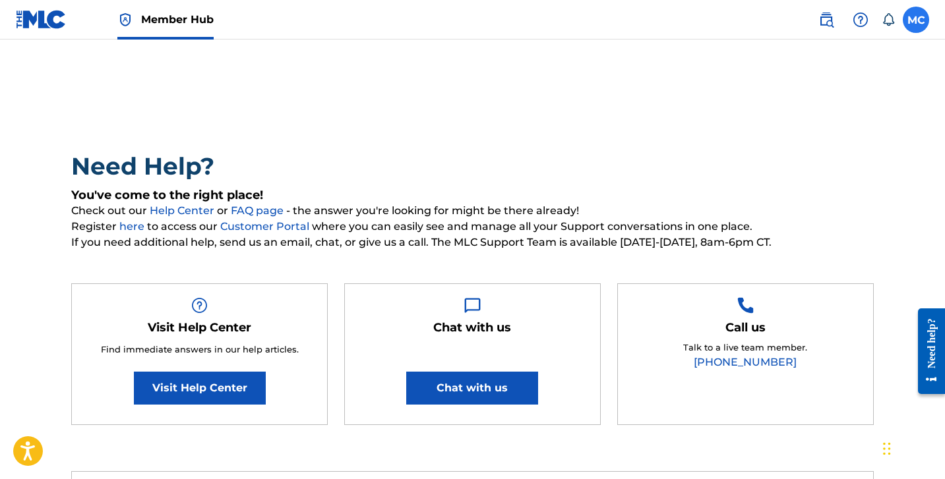
click at [916, 14] on label at bounding box center [916, 20] width 26 height 26
click at [916, 20] on input "MC [PERSON_NAME] [EMAIL_ADDRESS][DOMAIN_NAME] Notification Preferences Profile …" at bounding box center [916, 20] width 0 height 0
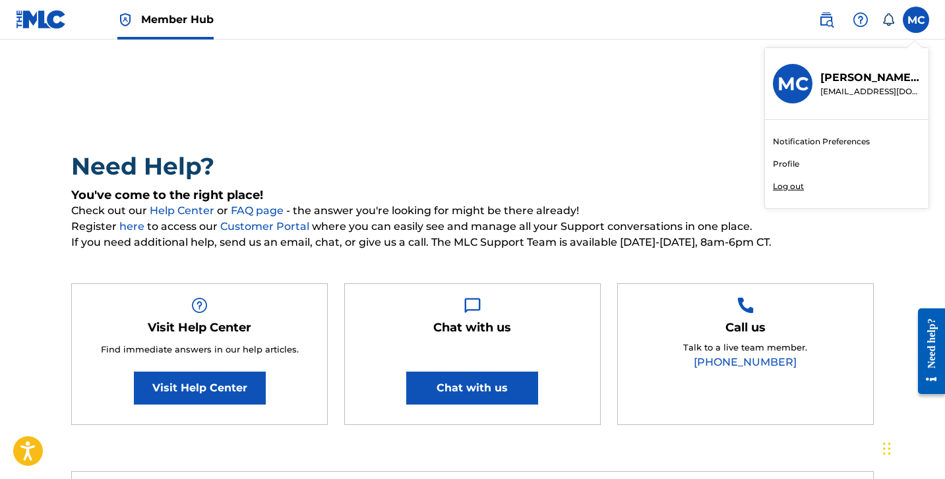
click at [798, 185] on p "Log out" at bounding box center [788, 187] width 31 height 12
click at [916, 20] on input "MC [PERSON_NAME] [EMAIL_ADDRESS][DOMAIN_NAME] Notification Preferences Profile …" at bounding box center [916, 20] width 0 height 0
